Goal: Complete application form: Complete application form

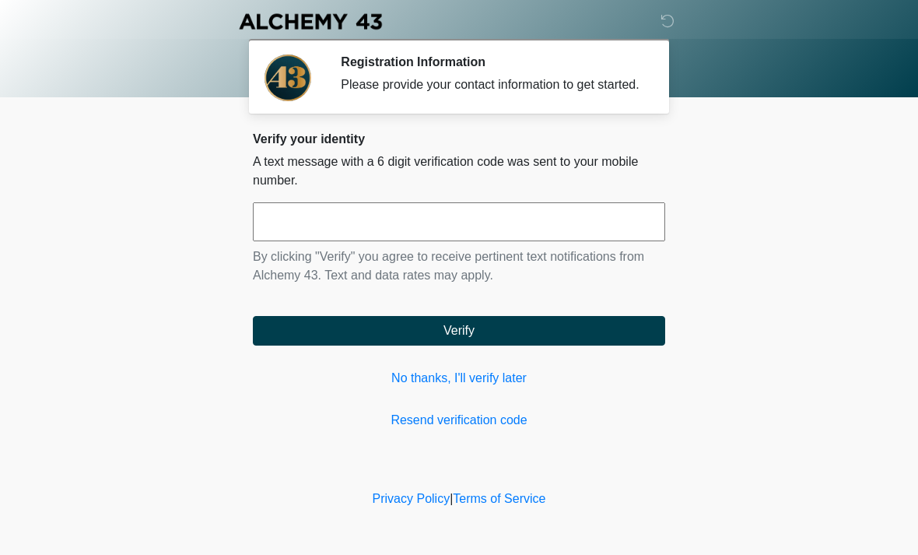
click at [411, 235] on input "text" at bounding box center [459, 221] width 412 height 39
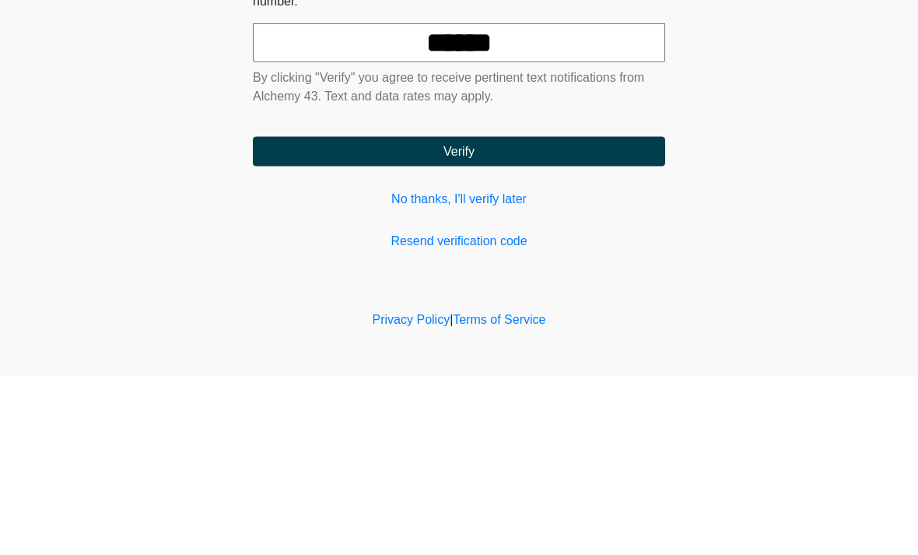
type input "******"
click at [506, 316] on button "Verify" at bounding box center [459, 331] width 412 height 30
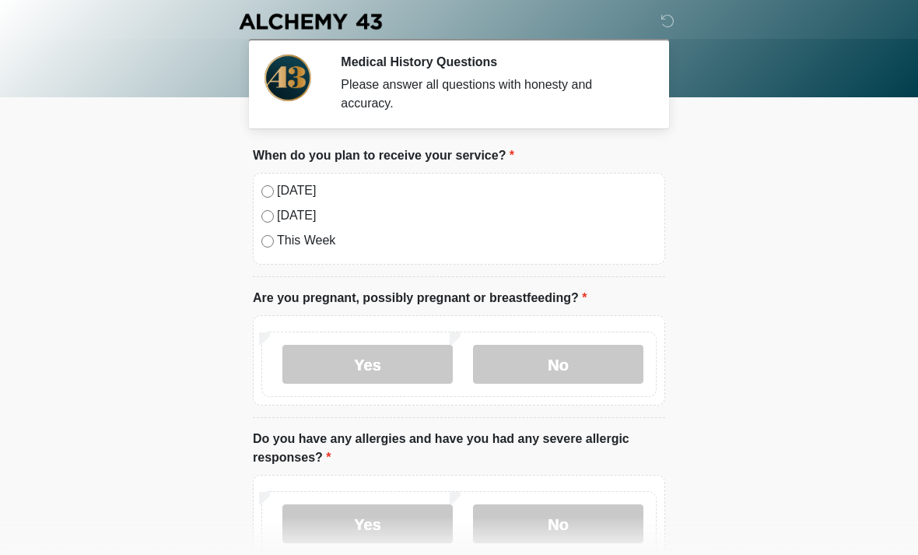
click at [584, 360] on label "No" at bounding box center [558, 364] width 170 height 39
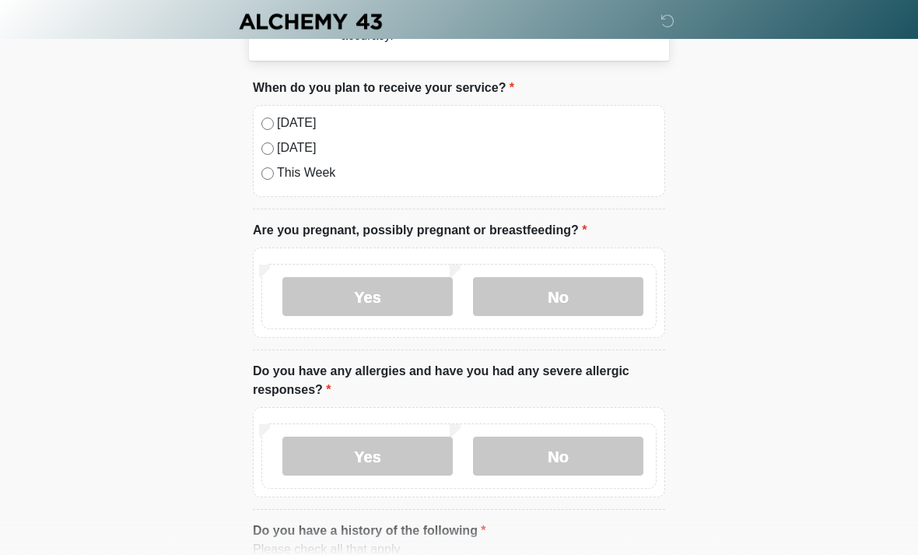
scroll to position [135, 0]
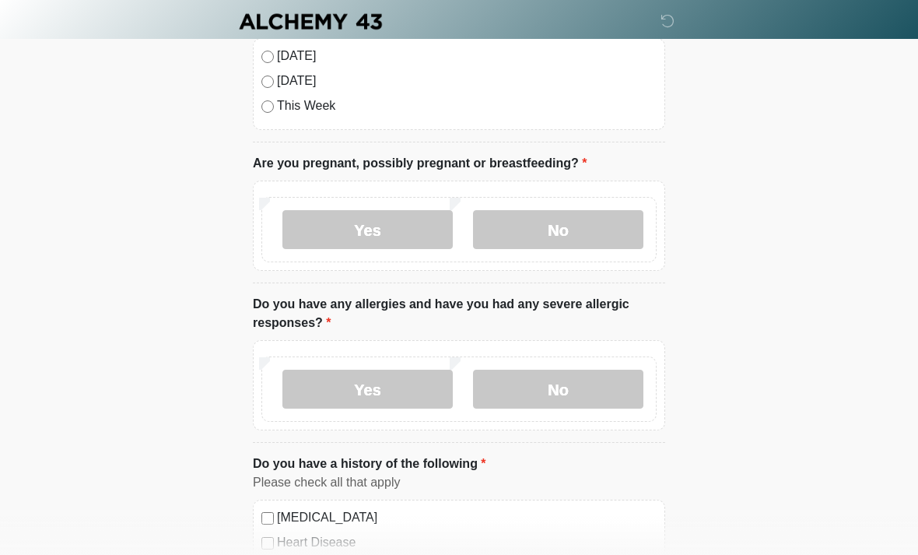
click at [571, 386] on label "No" at bounding box center [558, 389] width 170 height 39
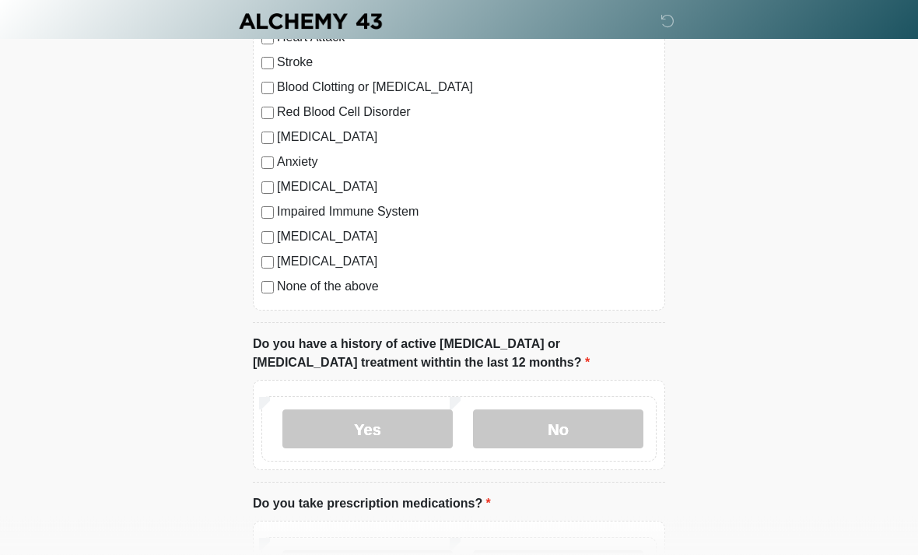
scroll to position [685, 0]
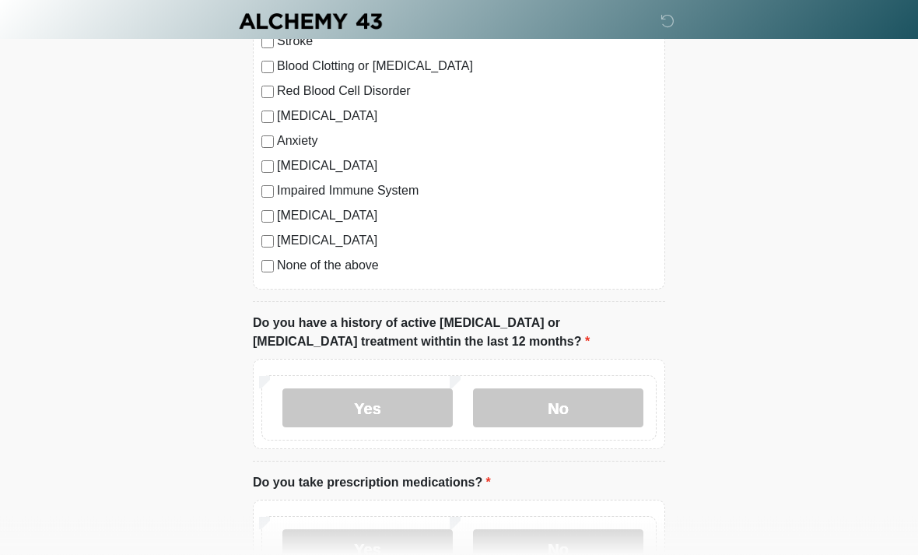
click at [580, 399] on label "No" at bounding box center [558, 408] width 170 height 39
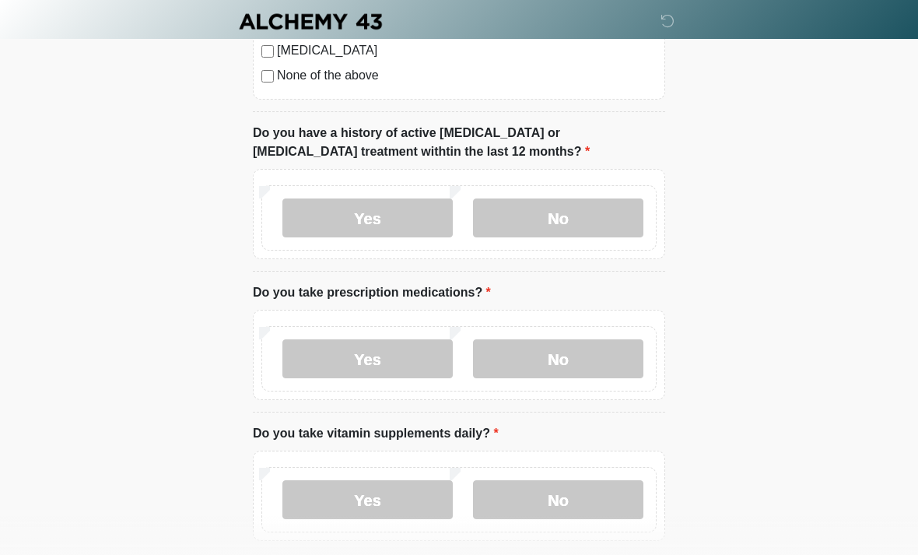
scroll to position [883, 0]
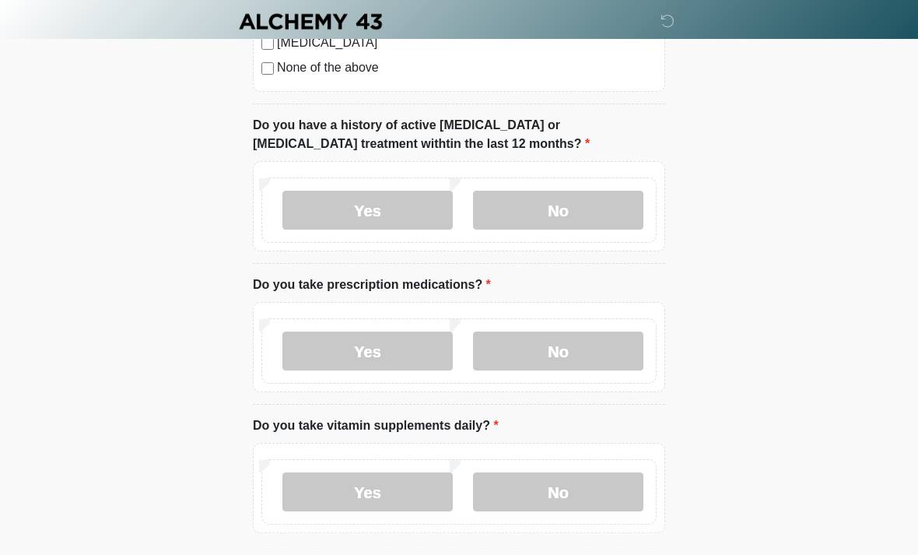
click at [574, 345] on label "No" at bounding box center [558, 350] width 170 height 39
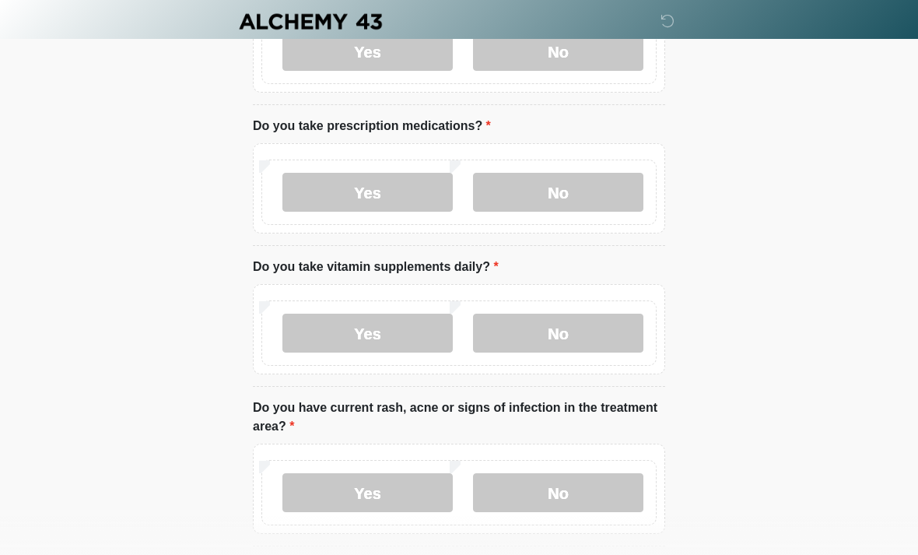
scroll to position [1042, 0]
click at [587, 324] on label "No" at bounding box center [558, 333] width 170 height 39
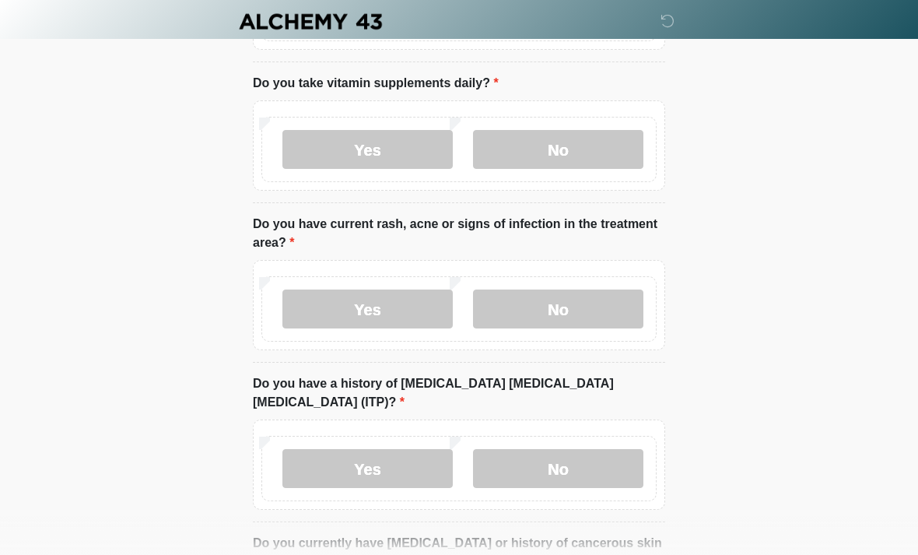
scroll to position [1235, 0]
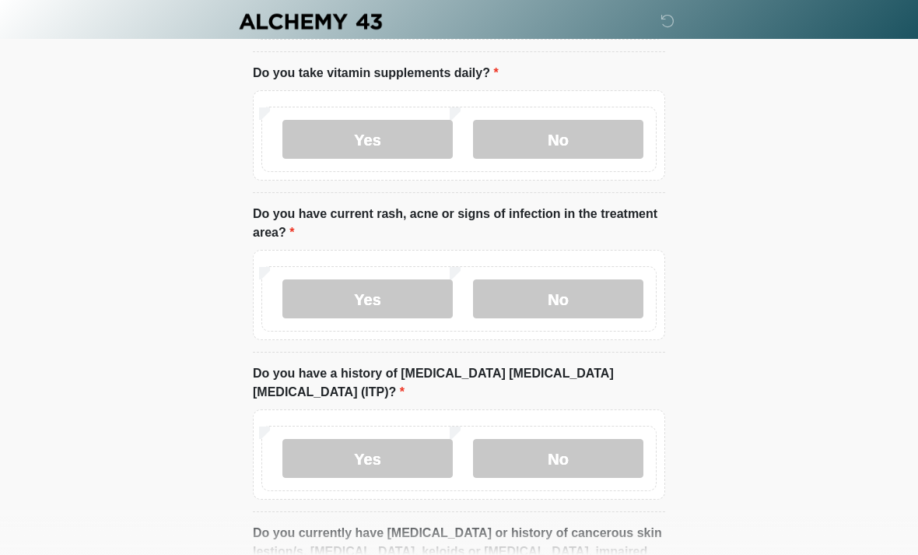
click at [578, 291] on label "No" at bounding box center [558, 298] width 170 height 39
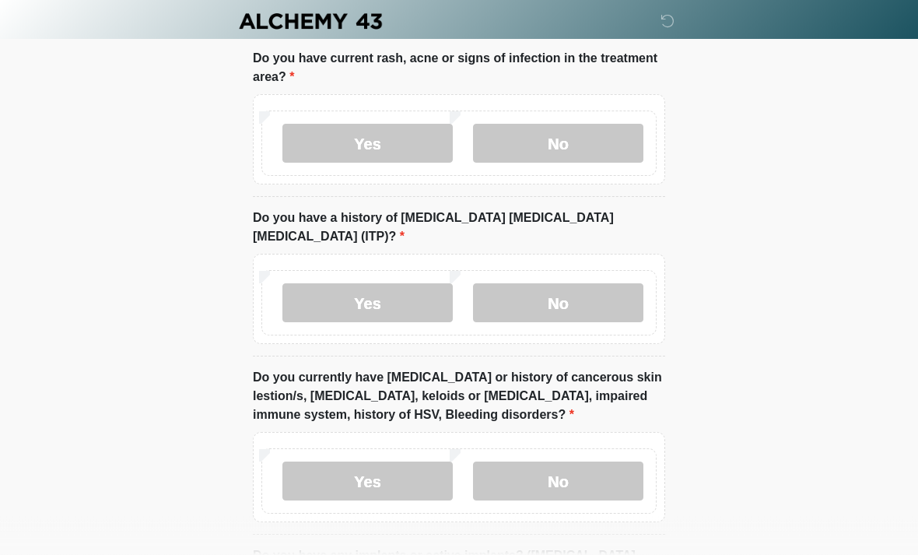
scroll to position [1392, 0]
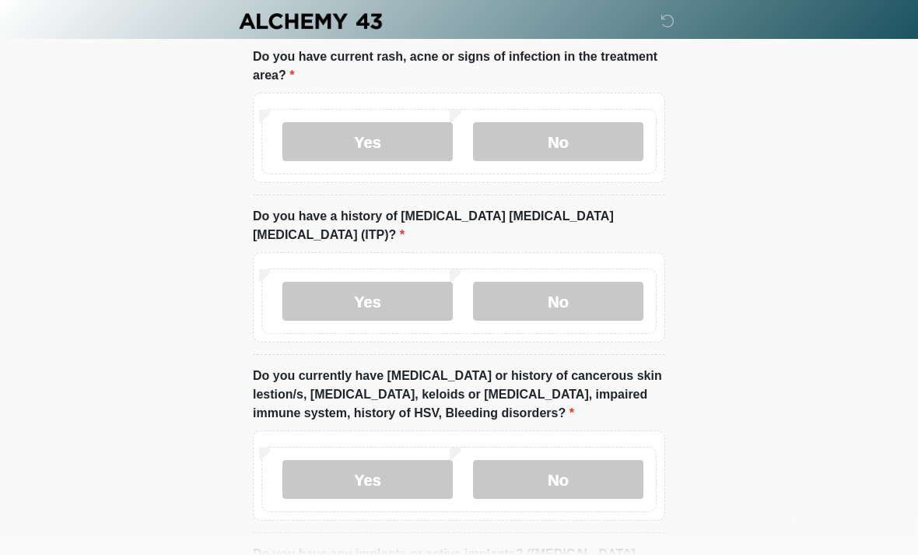
click at [595, 282] on label "No" at bounding box center [558, 301] width 170 height 39
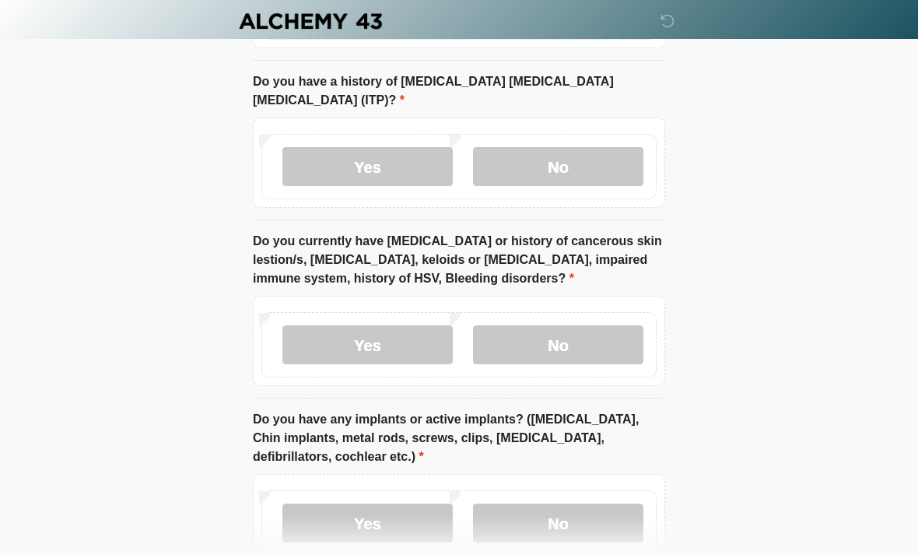
scroll to position [1533, 0]
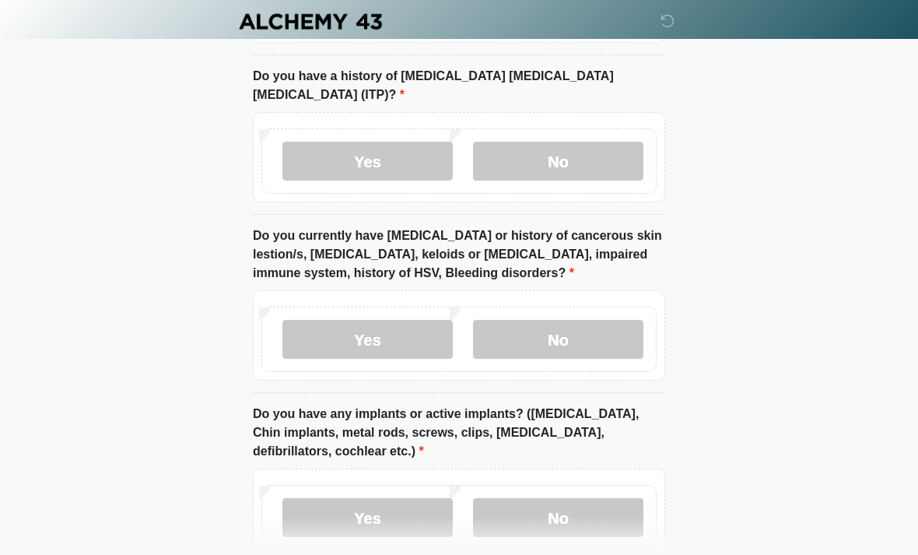
click at [587, 320] on label "No" at bounding box center [558, 339] width 170 height 39
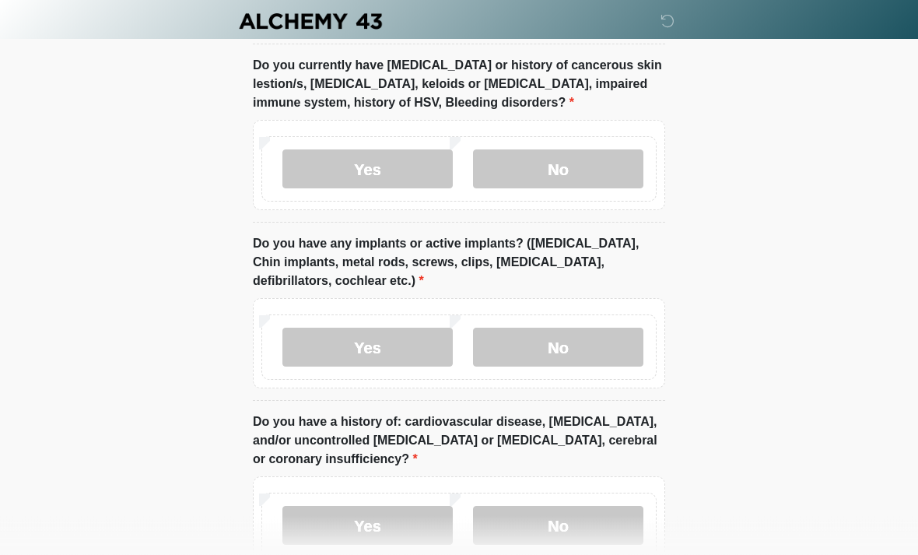
scroll to position [1716, 0]
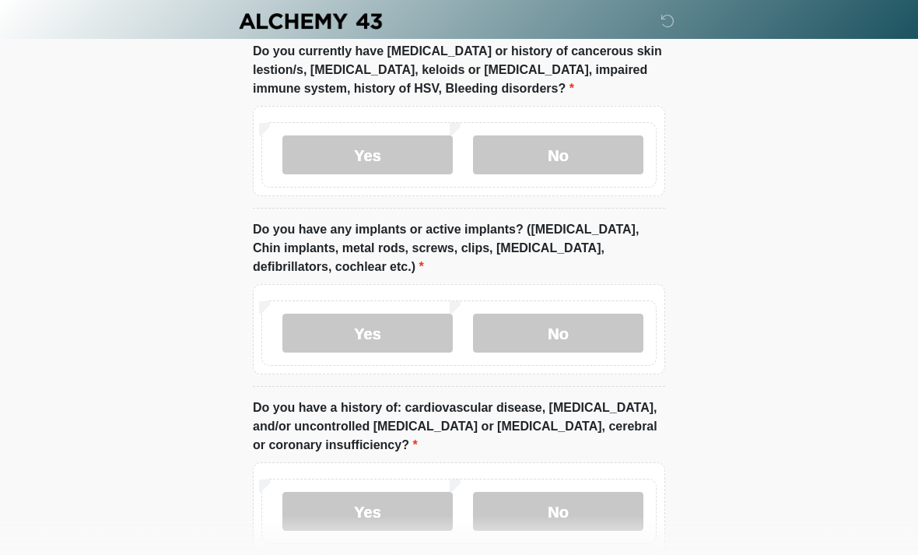
click at [581, 314] on label "No" at bounding box center [558, 333] width 170 height 39
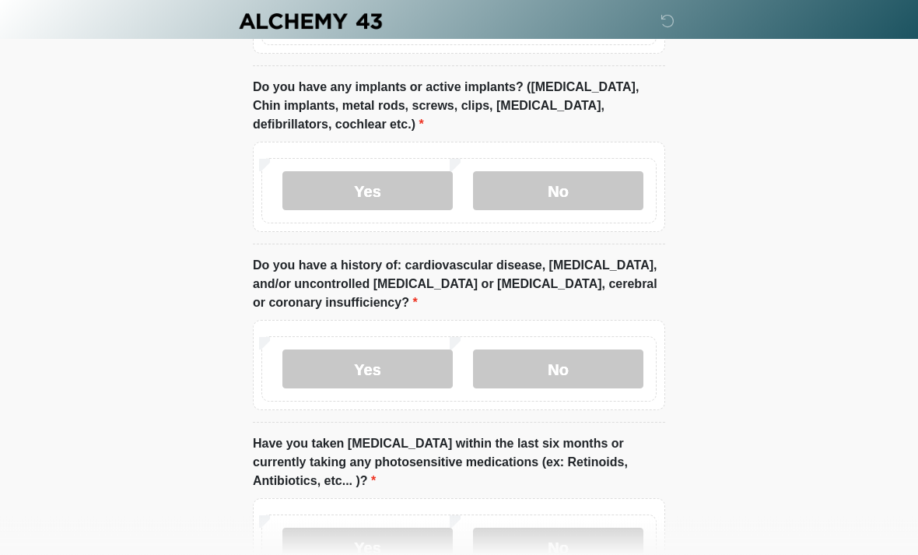
scroll to position [1870, 0]
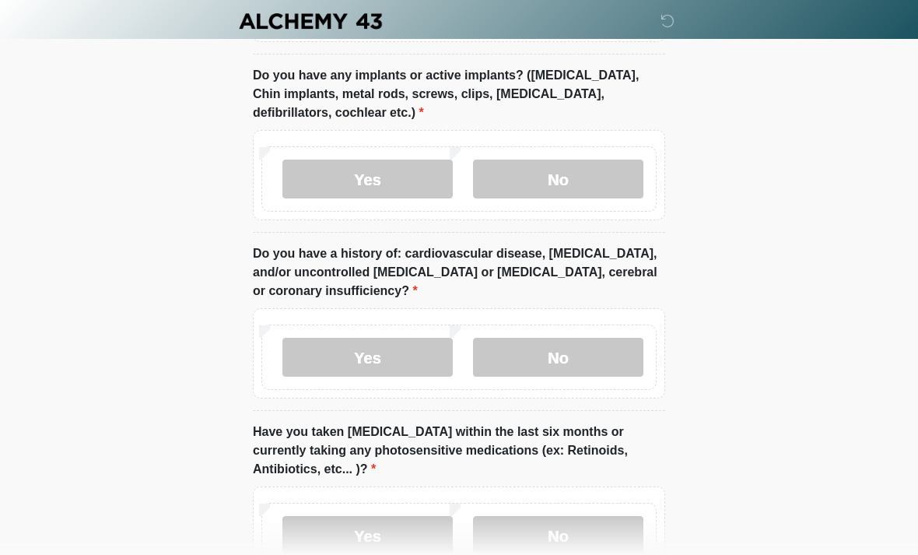
click at [582, 338] on label "No" at bounding box center [558, 357] width 170 height 39
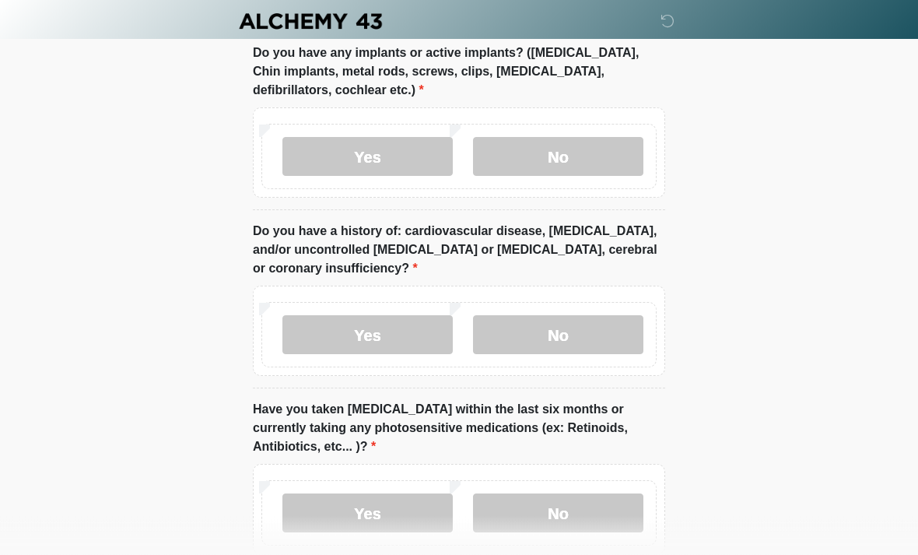
scroll to position [1958, 0]
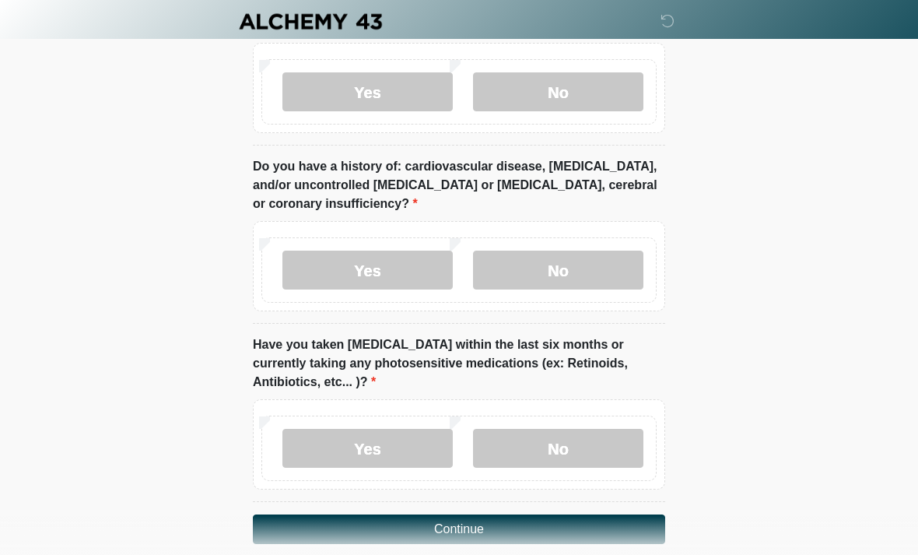
click at [581, 429] on label "No" at bounding box center [558, 448] width 170 height 39
click at [516, 514] on button "Continue" at bounding box center [459, 529] width 412 height 30
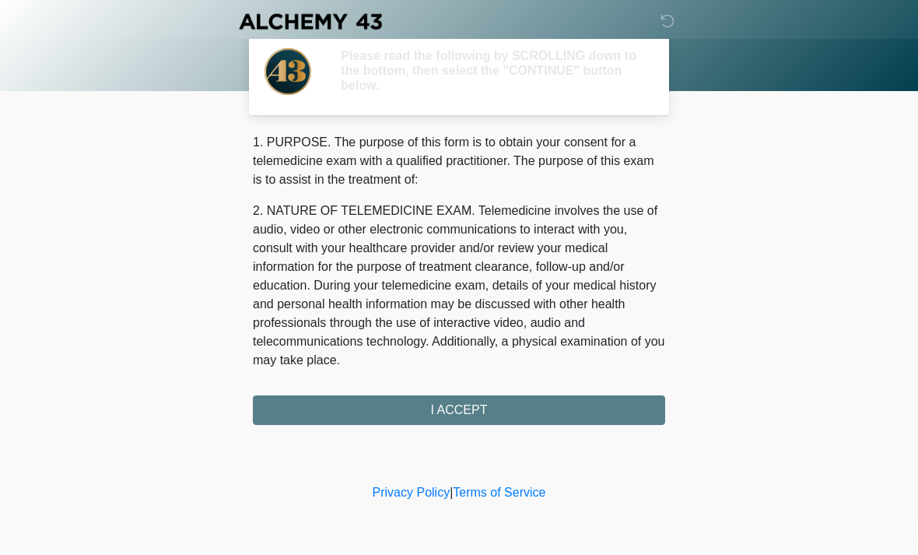
scroll to position [0, 0]
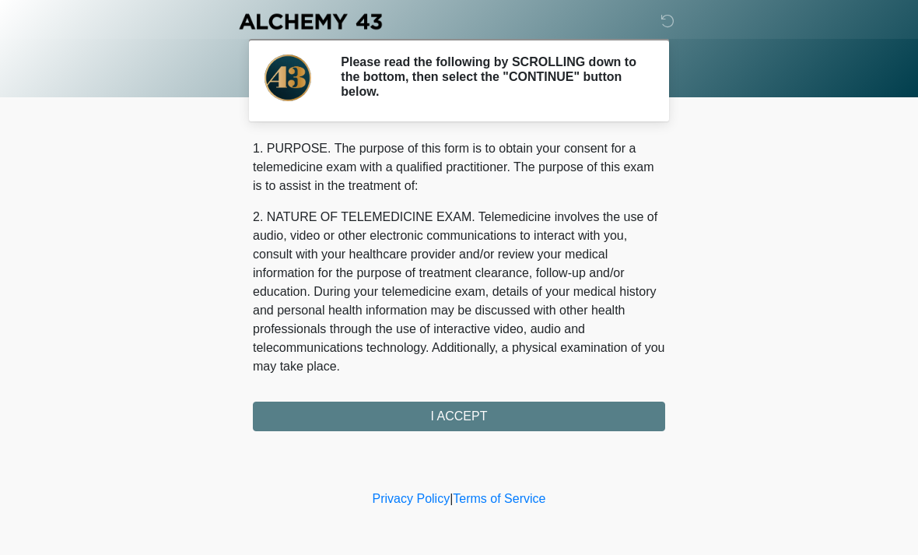
click at [510, 417] on div "1. PURPOSE. The purpose of this form is to obtain your consent for a telemedici…" at bounding box center [459, 285] width 412 height 292
click at [463, 408] on div "1. PURPOSE. The purpose of this form is to obtain your consent for a telemedici…" at bounding box center [459, 285] width 412 height 292
click at [457, 412] on div "1. PURPOSE. The purpose of this form is to obtain your consent for a telemedici…" at bounding box center [459, 285] width 412 height 292
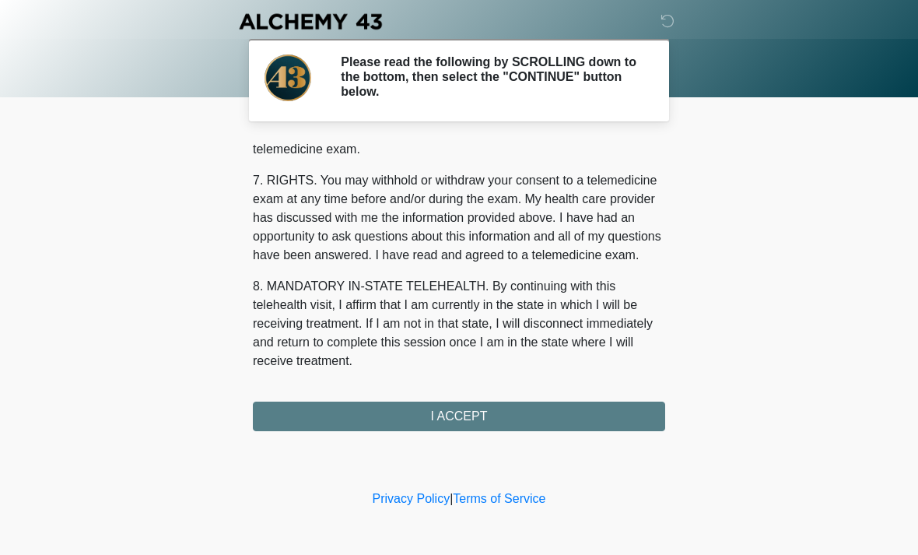
scroll to position [659, 0]
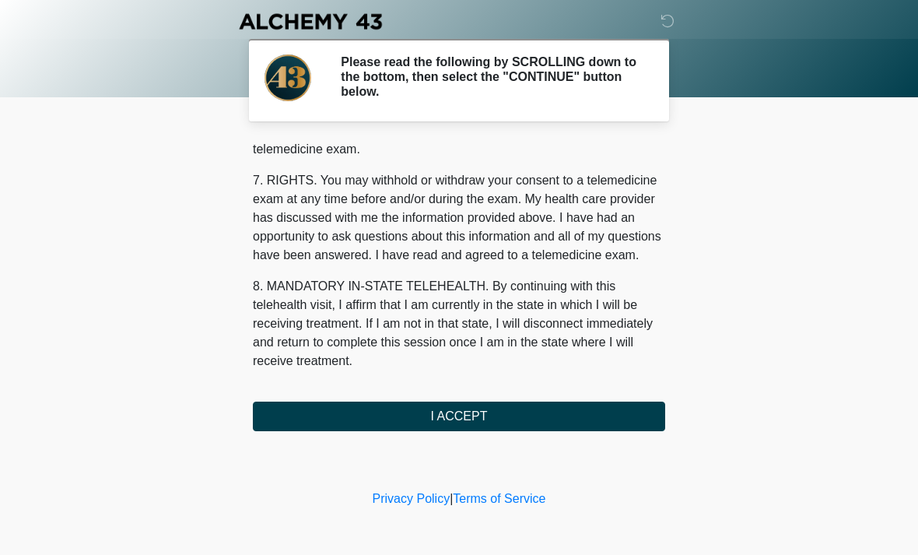
click at [486, 421] on button "I ACCEPT" at bounding box center [459, 416] width 412 height 30
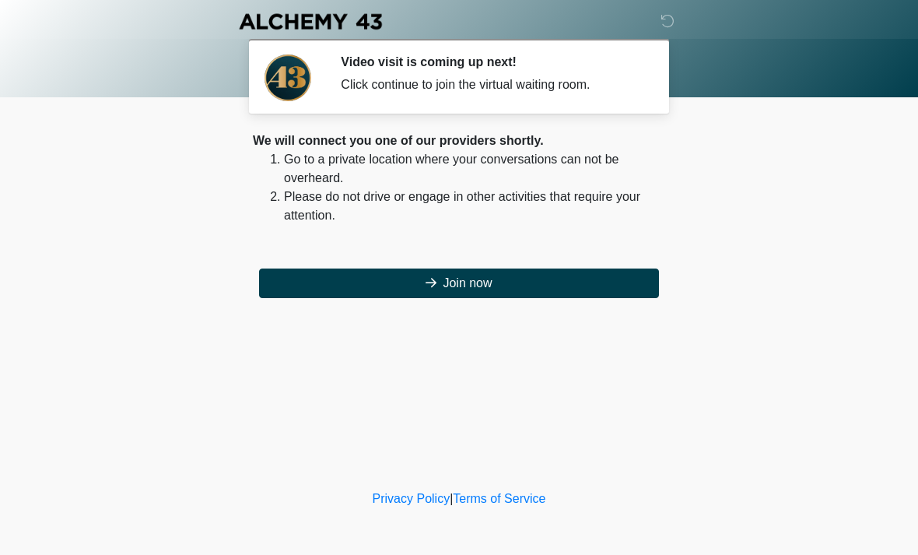
click at [484, 283] on button "Join now" at bounding box center [459, 283] width 400 height 30
